Goal: Task Accomplishment & Management: Use online tool/utility

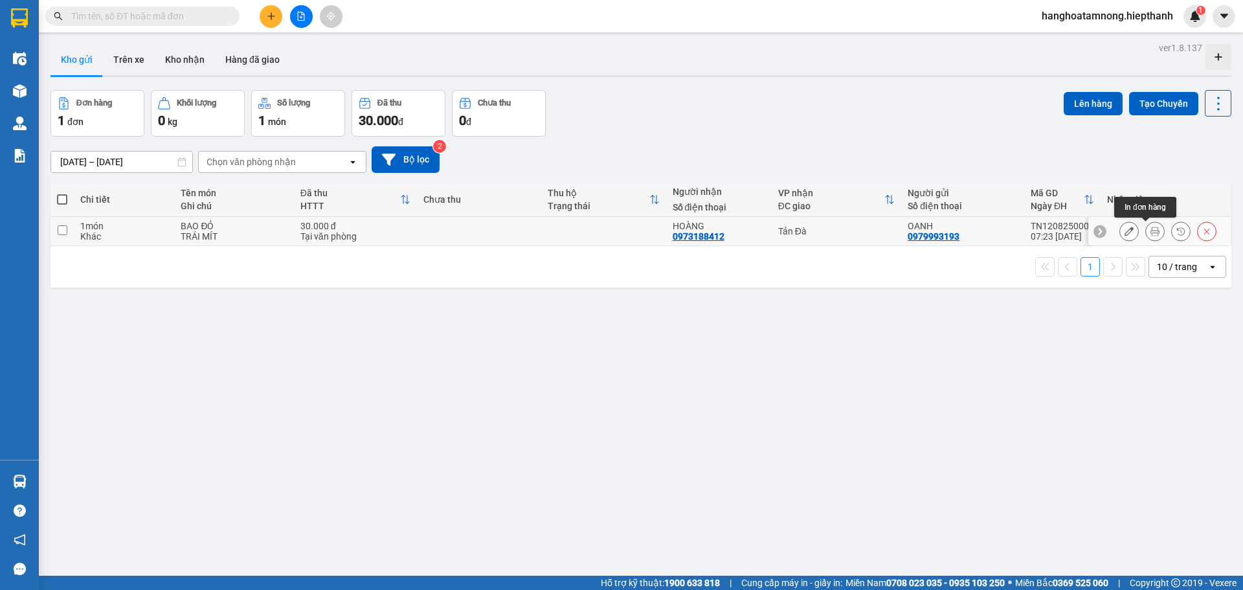
click at [1150, 233] on icon at bounding box center [1154, 230] width 9 height 9
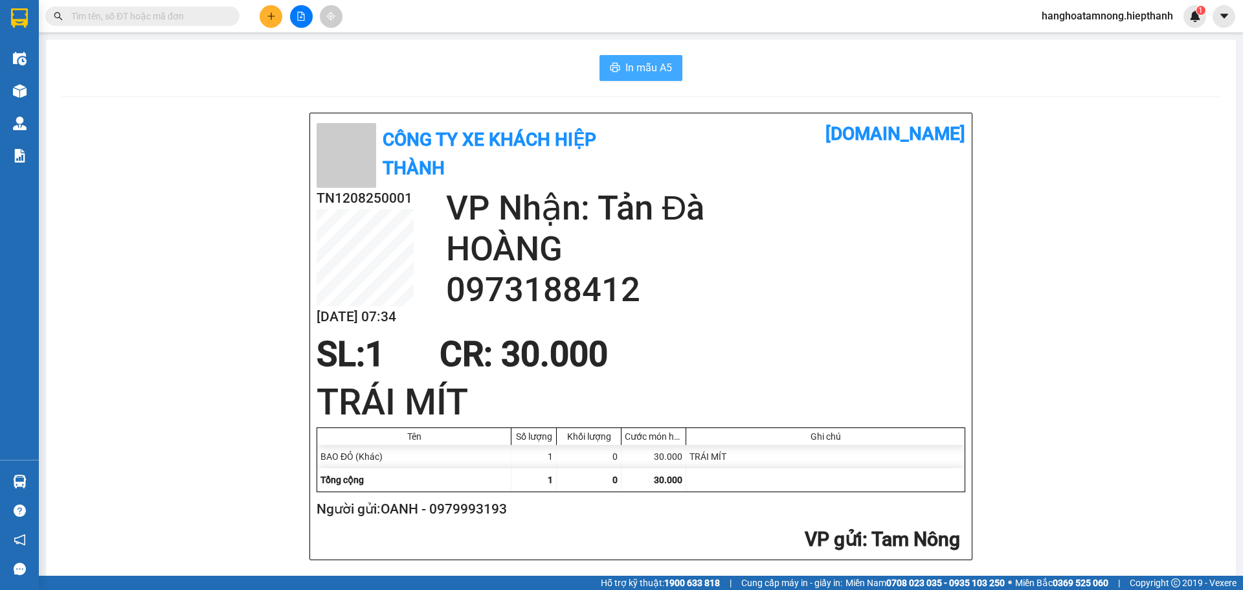
click at [648, 75] on span "In mẫu A5" at bounding box center [648, 68] width 47 height 16
